Goal: Task Accomplishment & Management: Use online tool/utility

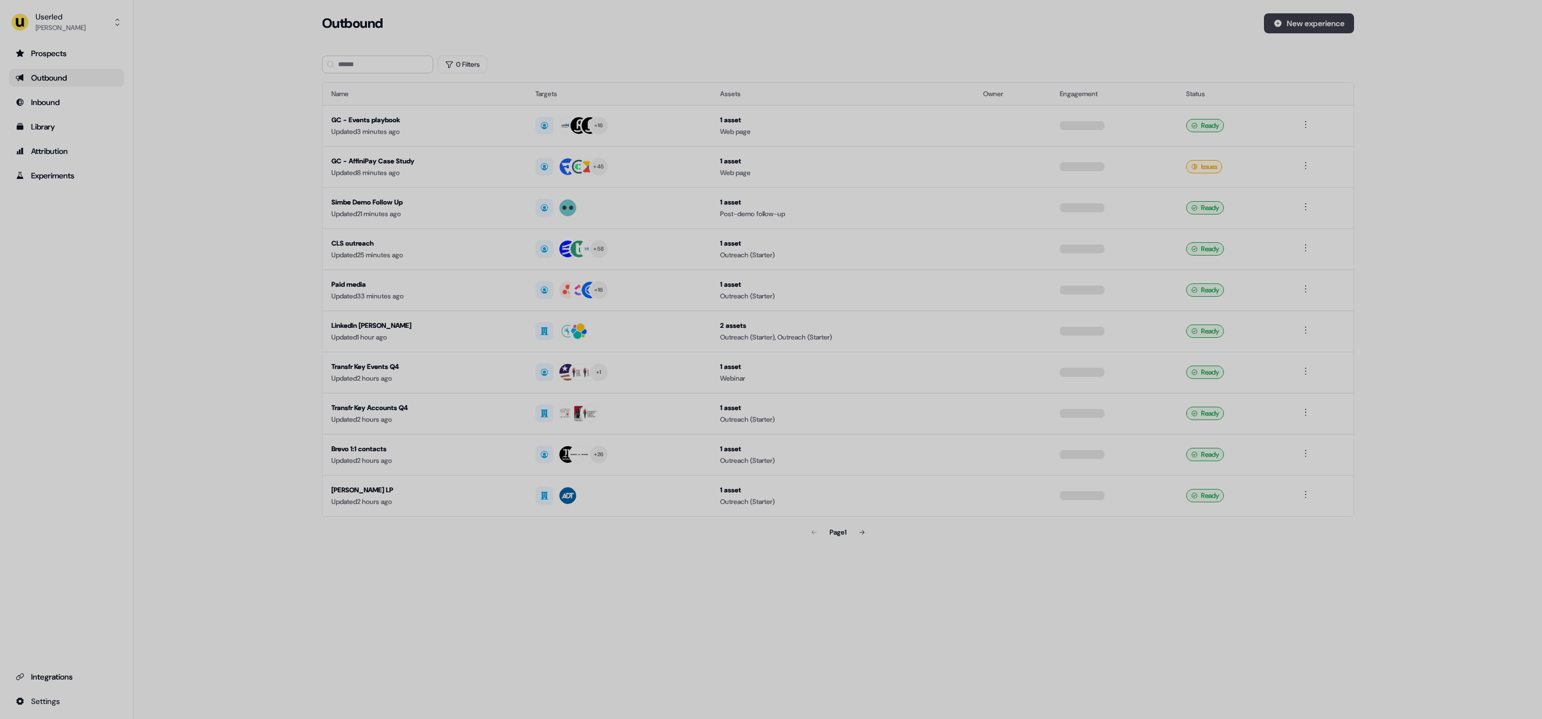
click at [1342, 29] on button "New experience" at bounding box center [1309, 23] width 90 height 20
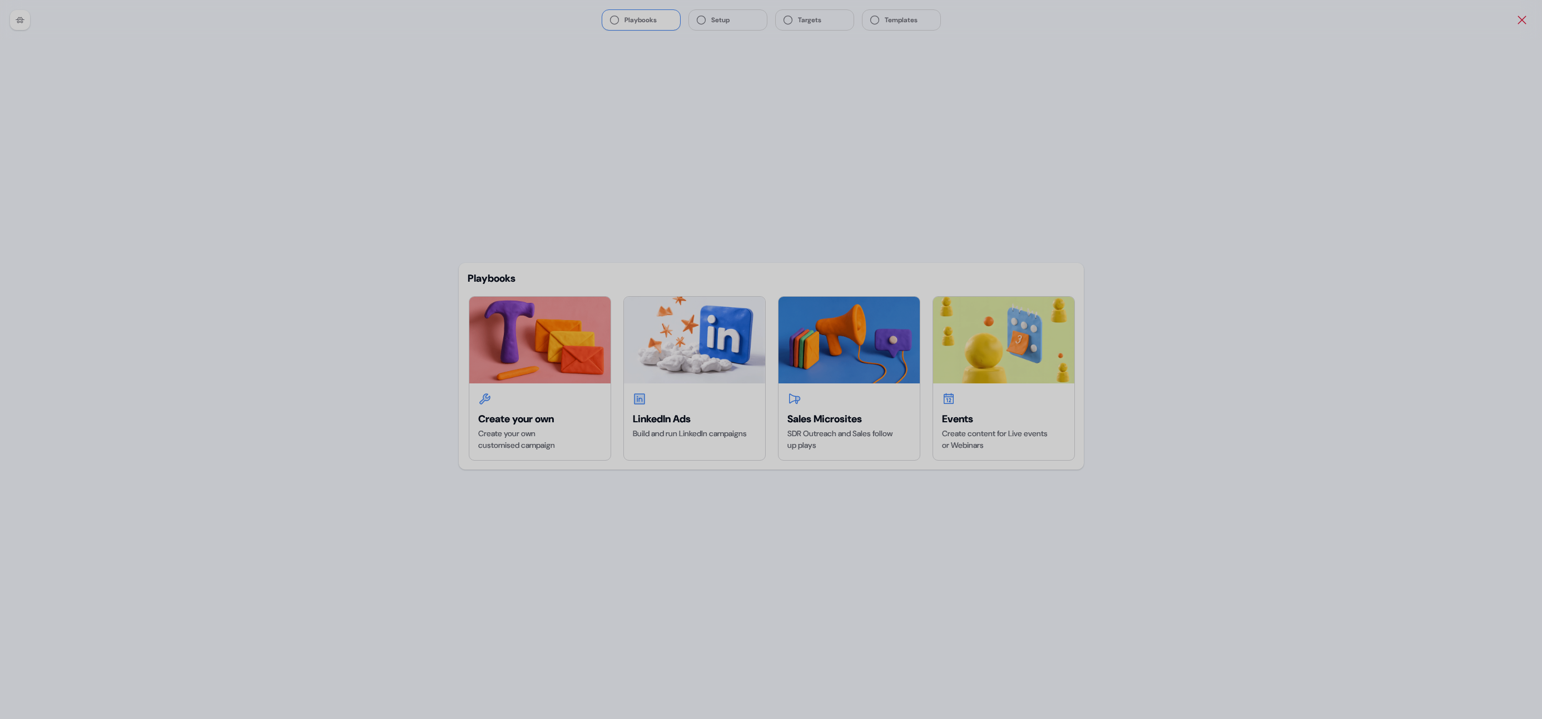
click at [1525, 21] on icon "Close" at bounding box center [1521, 19] width 13 height 13
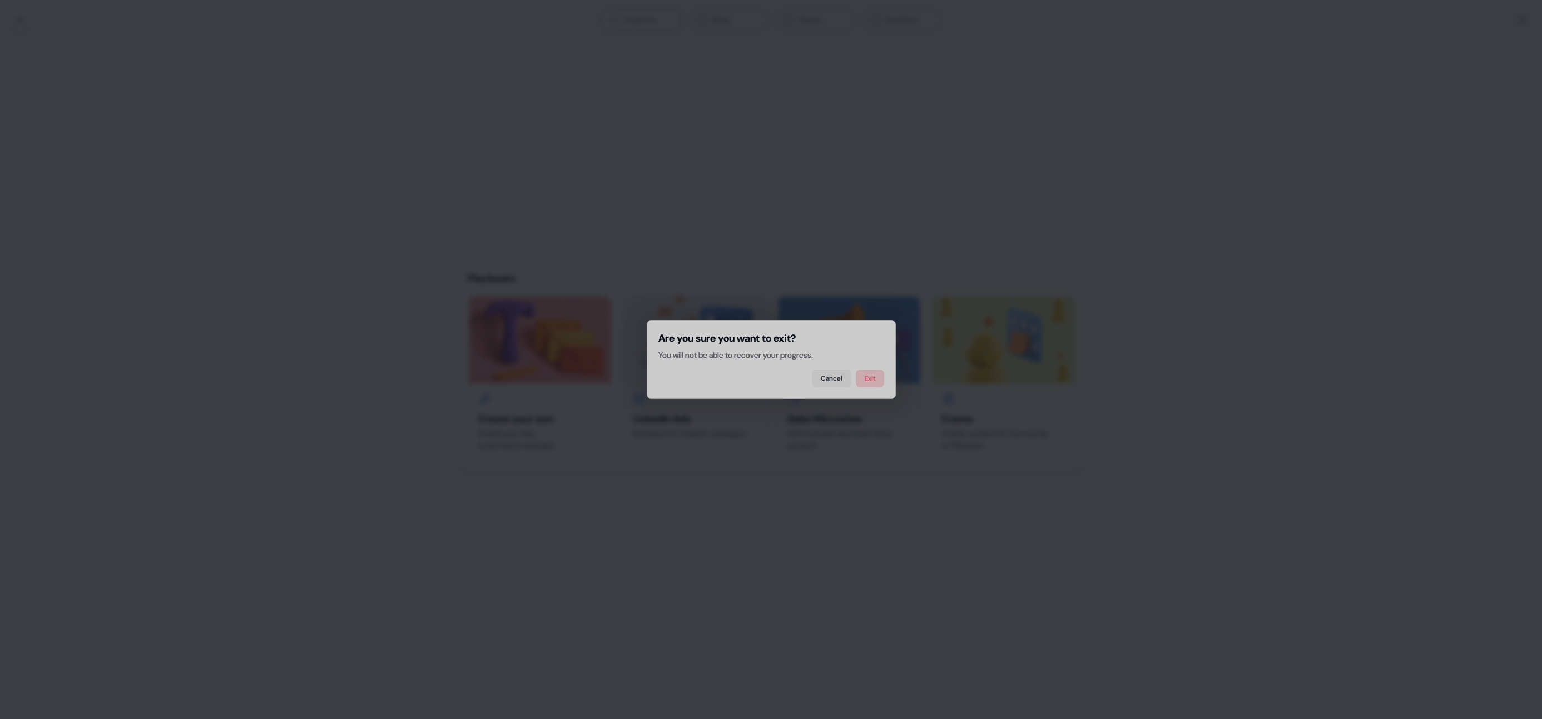
click at [877, 386] on button "Exit" at bounding box center [870, 379] width 28 height 18
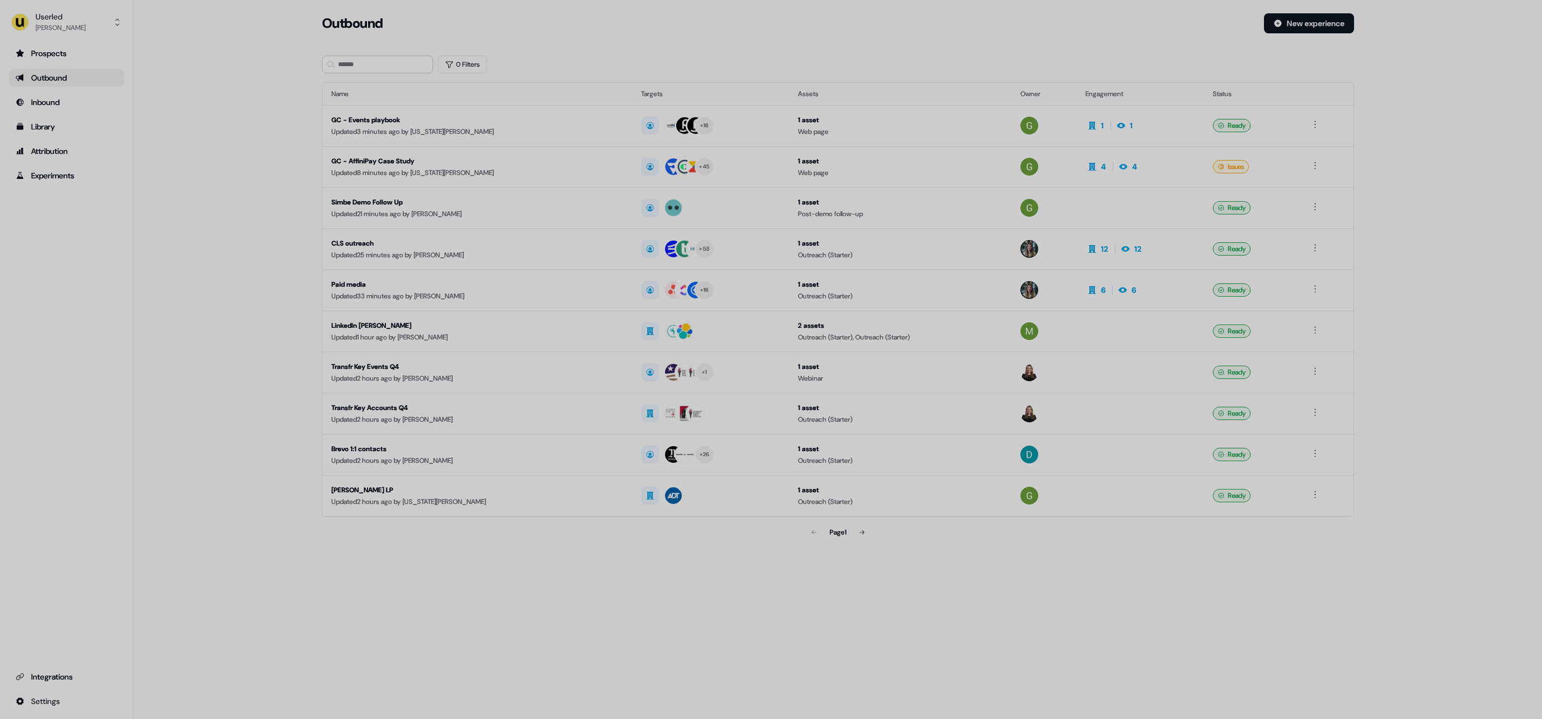
drag, startPoint x: 1316, startPoint y: 7, endPoint x: 1312, endPoint y: 11, distance: 5.9
click at [1316, 7] on div "Loading... Outbound New experience 0 Filters Name Targets Assets Owner Engageme…" at bounding box center [837, 287] width 1408 height 575
click at [1312, 11] on div "Loading... Outbound New experience 0 Filters Name Targets Assets Owner Engageme…" at bounding box center [837, 287] width 1408 height 575
click at [1313, 22] on button "New experience" at bounding box center [1309, 23] width 90 height 20
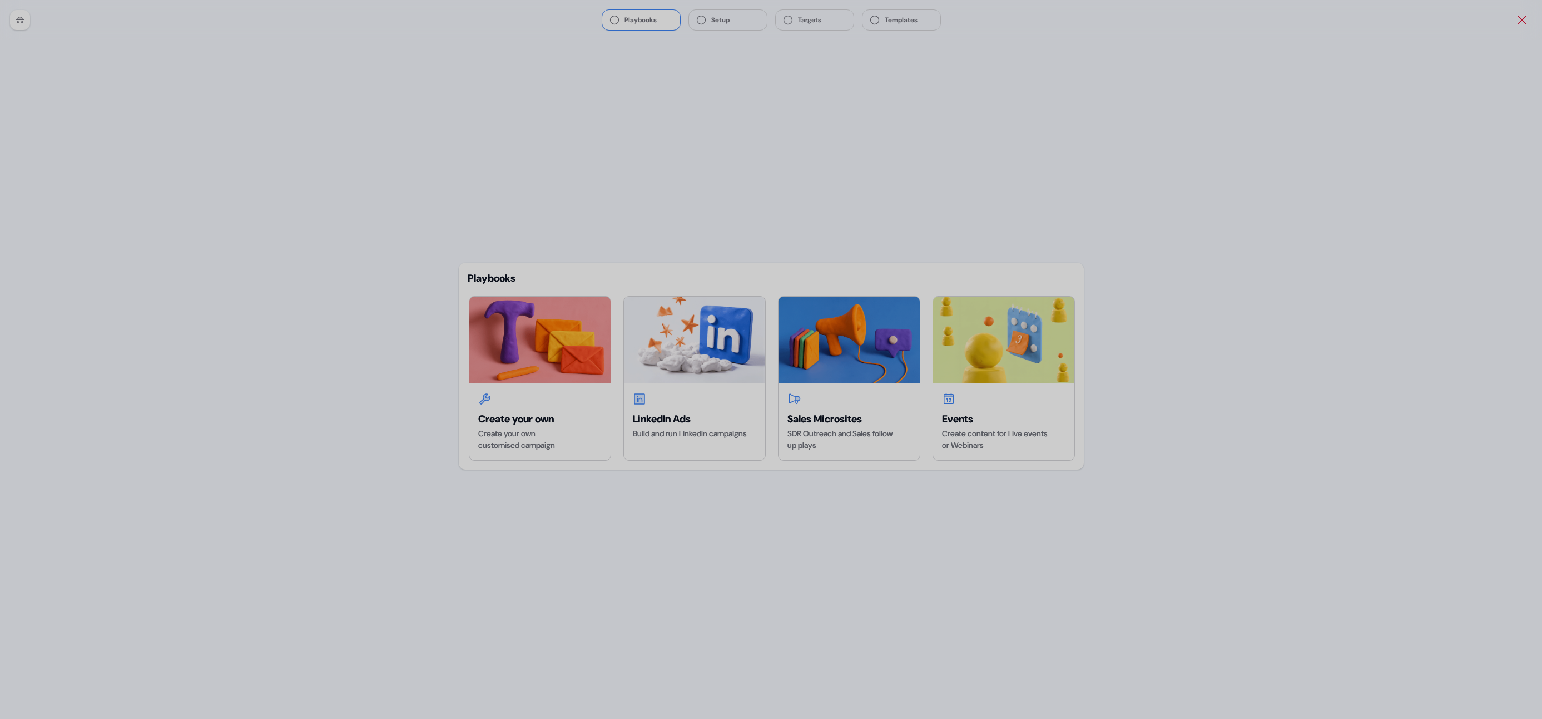
click at [1519, 24] on icon "Close" at bounding box center [1521, 19] width 13 height 13
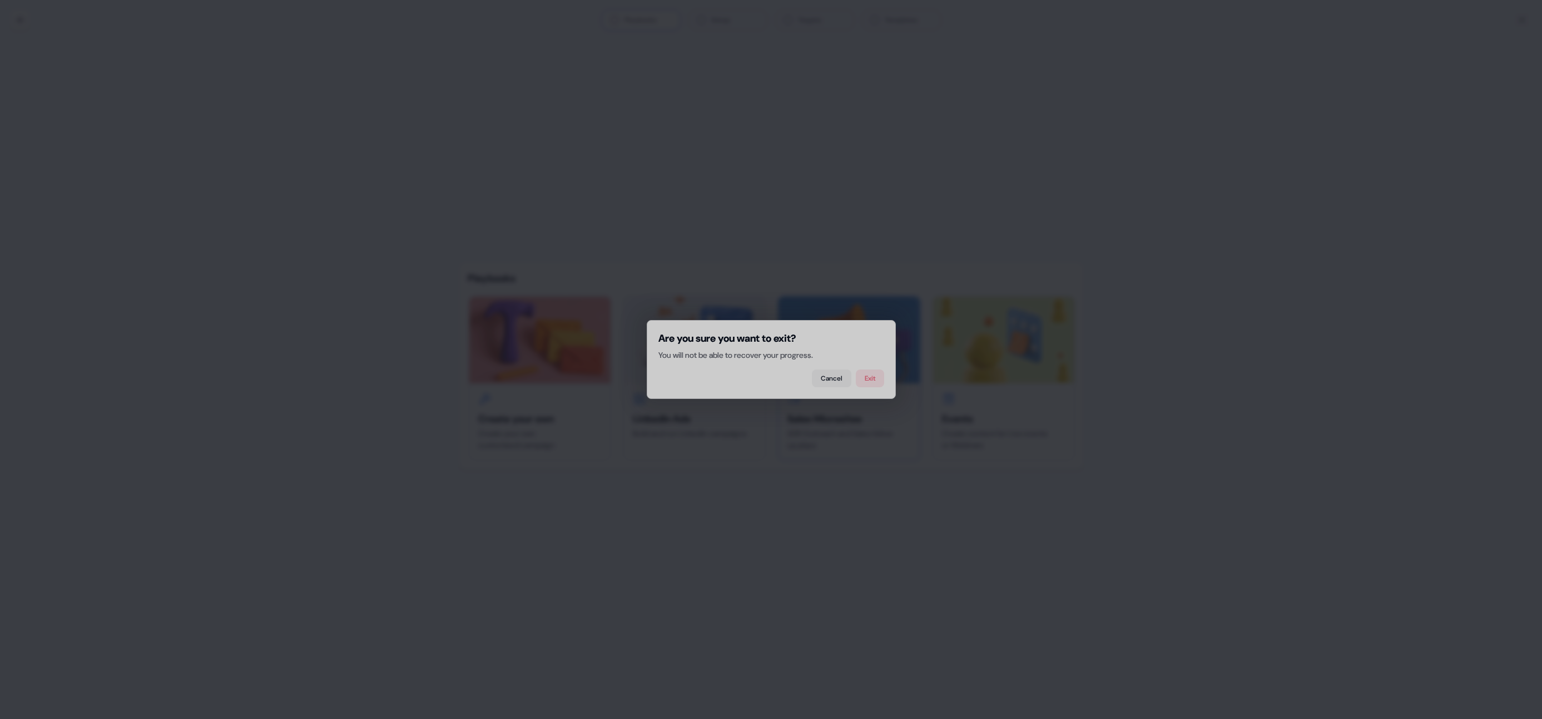
click at [874, 379] on button "Exit" at bounding box center [870, 379] width 28 height 18
